Goal: Use online tool/utility: Utilize a website feature to perform a specific function

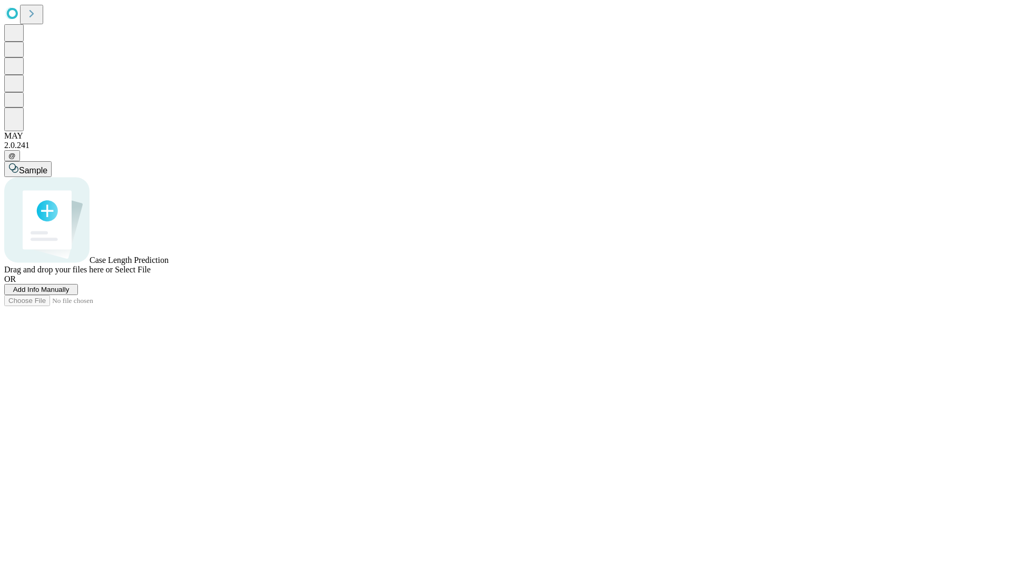
click at [70, 293] on span "Add Info Manually" at bounding box center [41, 289] width 56 height 8
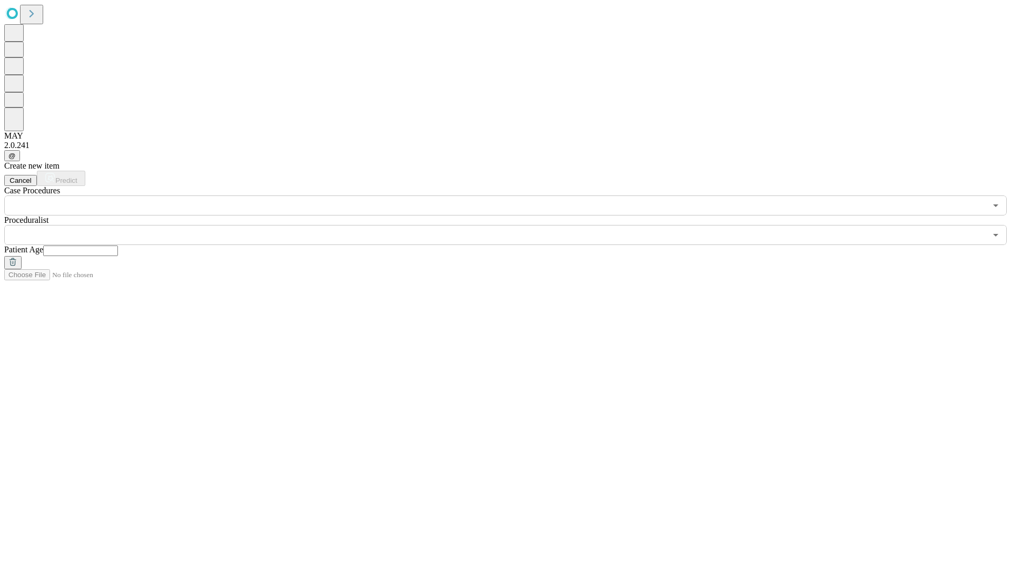
click at [118, 245] on input "text" at bounding box center [80, 250] width 75 height 11
type input "*"
click at [513, 225] on input "text" at bounding box center [495, 235] width 982 height 20
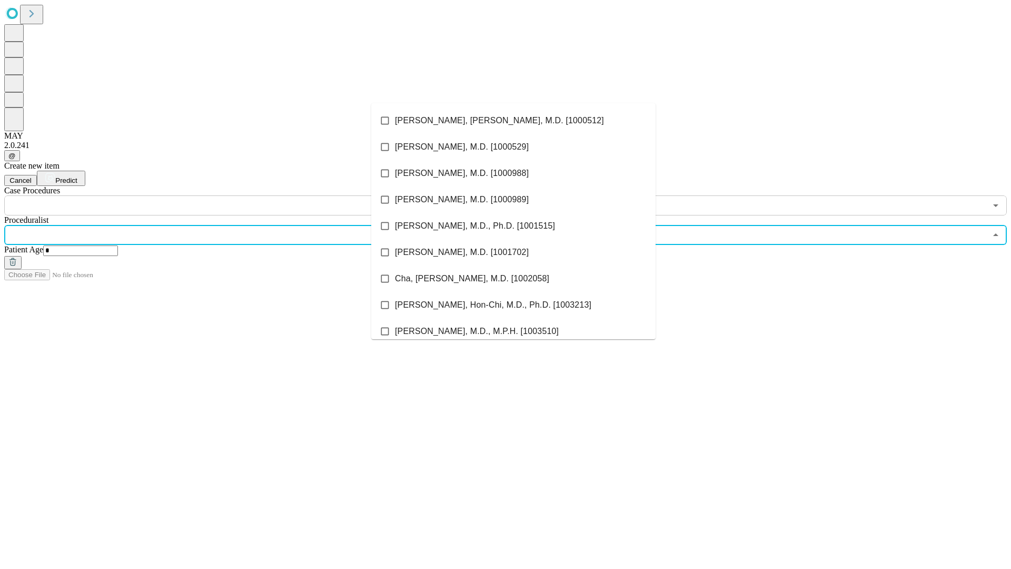
click at [514, 121] on li "[PERSON_NAME], [PERSON_NAME], M.D. [1000512]" at bounding box center [513, 120] width 284 height 26
click at [221, 195] on input "text" at bounding box center [495, 205] width 982 height 20
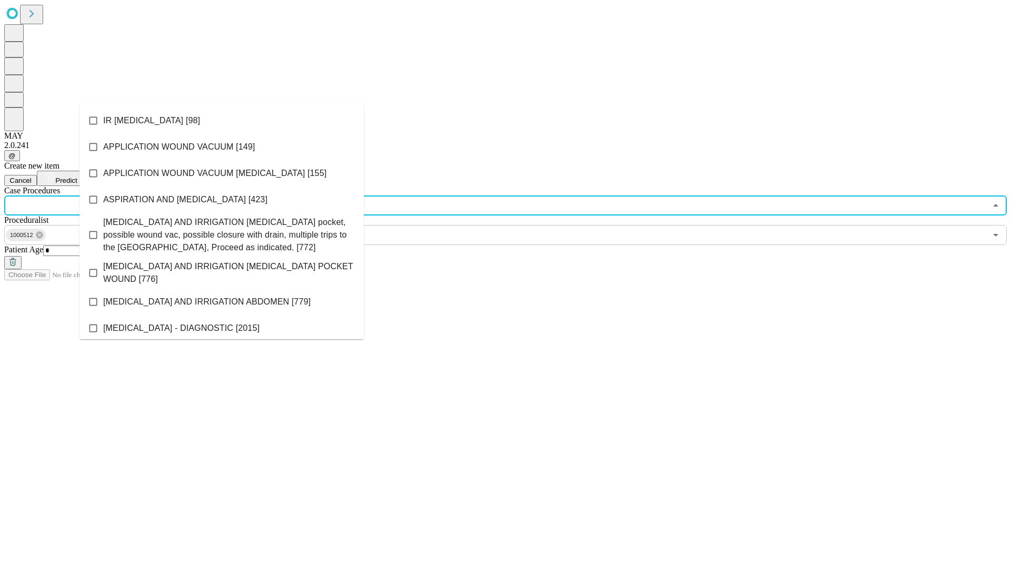
click at [222, 121] on li "IR [MEDICAL_DATA] [98]" at bounding box center [222, 120] width 284 height 26
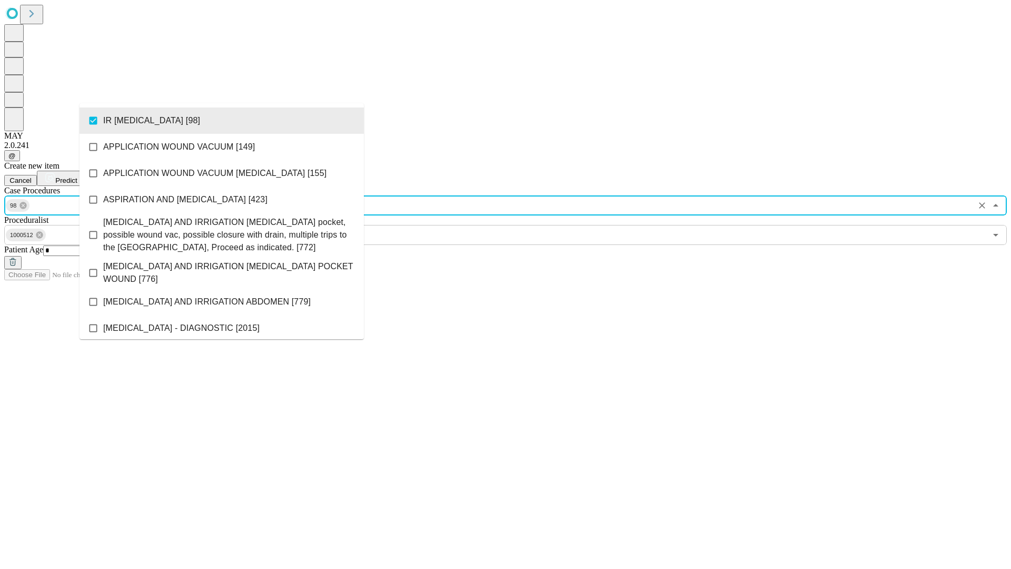
click at [77, 176] on span "Predict" at bounding box center [66, 180] width 22 height 8
